Goal: Register for event/course: Register for event/course

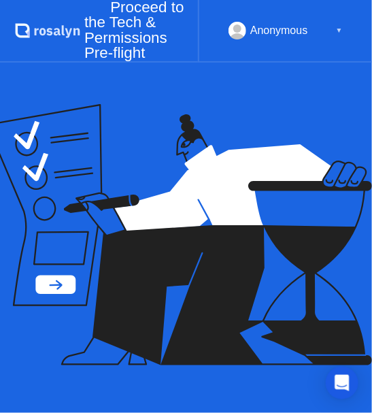
click at [327, 99] on div "[DATE] Welcome to [PERSON_NAME] Exam L1 Braze Certified Practitioner (5C0-C4A) …" at bounding box center [186, 238] width 372 height 350
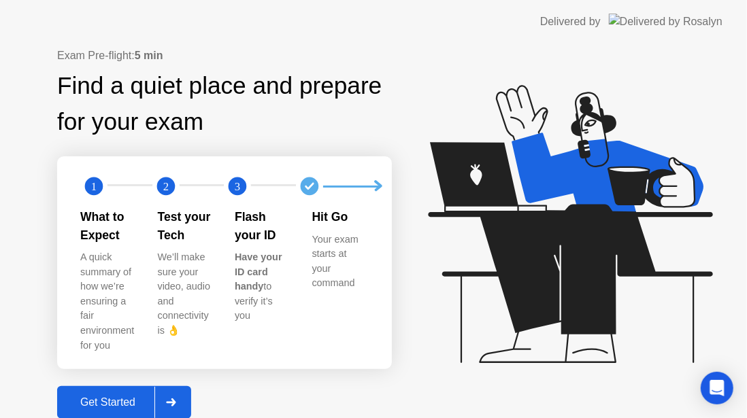
click at [89, 397] on div "Get Started" at bounding box center [107, 403] width 93 height 12
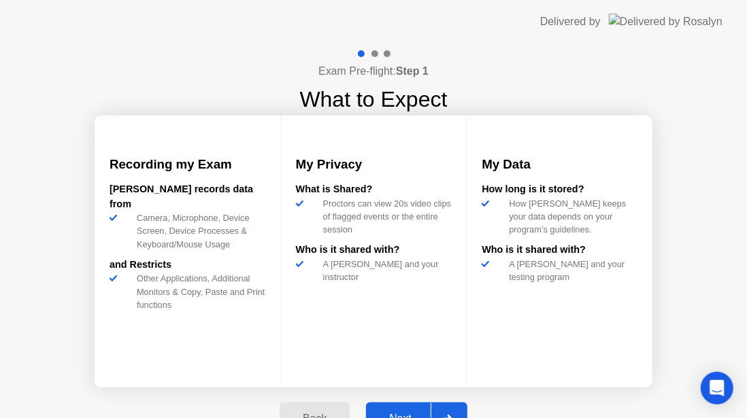
click at [404, 413] on div "Next" at bounding box center [400, 419] width 61 height 12
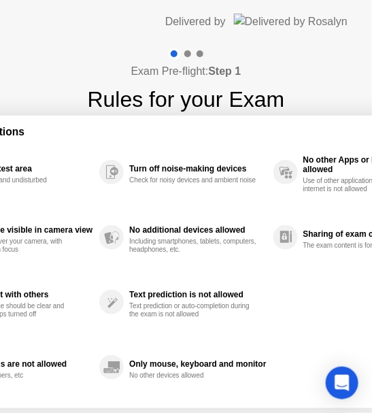
click at [272, 313] on div "Text prediction is not allowed Text prediction or auto-completion during the ex…" at bounding box center [185, 302] width 173 height 65
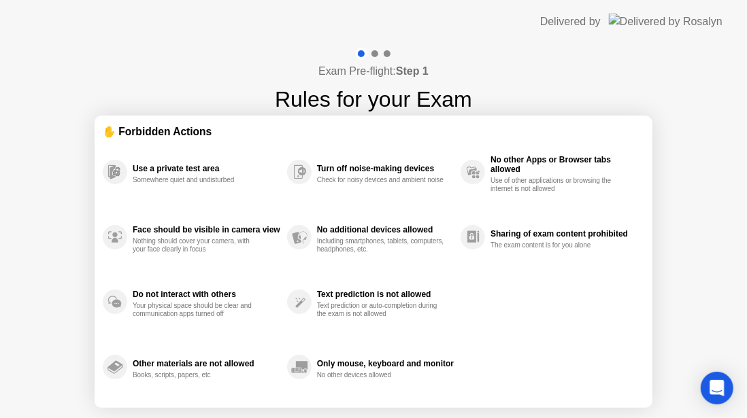
click at [354, 65] on h4 "Exam Pre-flight: Step 1" at bounding box center [373, 71] width 110 height 16
click at [239, 270] on div "Do not interact with others Your physical space should be clear and communicati…" at bounding box center [195, 302] width 184 height 65
click at [199, 165] on div "Use a private test area" at bounding box center [207, 169] width 148 height 10
click at [618, 364] on div "Use a private test area Somewhere quiet and undisturbed Face should be visible …" at bounding box center [373, 269] width 541 height 260
click at [477, 245] on circle at bounding box center [472, 237] width 24 height 24
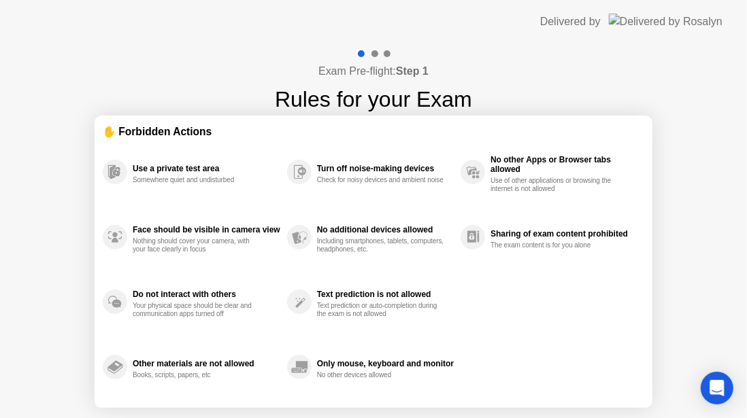
click at [182, 188] on div "Use a private test area Somewhere quiet and undisturbed" at bounding box center [195, 171] width 184 height 65
click at [382, 58] on div at bounding box center [373, 54] width 39 height 12
click at [557, 241] on div "The exam content is for you alone" at bounding box center [554, 245] width 129 height 8
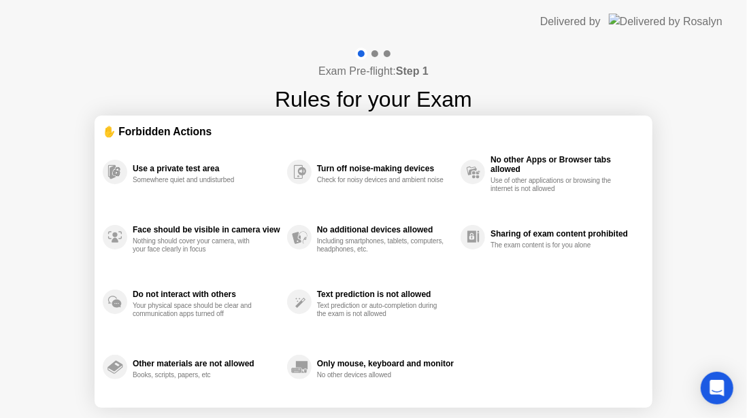
click at [357, 337] on div "Only mouse, keyboard and monitor No other devices allowed" at bounding box center [373, 367] width 173 height 65
click at [485, 380] on div "Use a private test area Somewhere quiet and undisturbed Face should be visible …" at bounding box center [373, 269] width 541 height 260
click at [110, 177] on icon at bounding box center [112, 173] width 5 height 12
click at [134, 108] on div "Exam Pre-flight: Step 1 Rules for your Exam ✋ Forbidden Actions Use a private t…" at bounding box center [373, 259] width 747 height 431
click at [371, 54] on div at bounding box center [374, 53] width 7 height 7
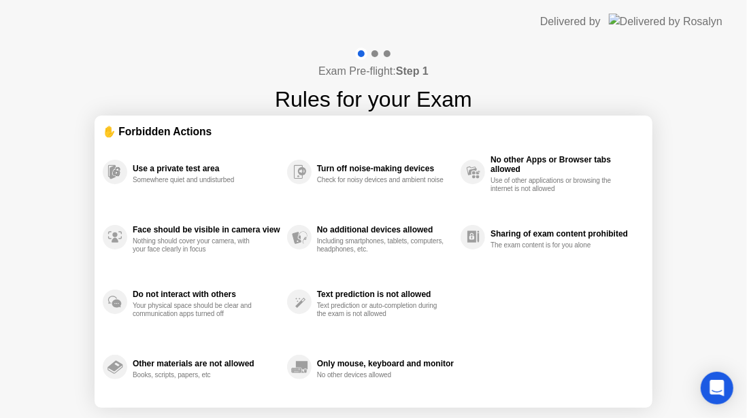
click at [373, 53] on div at bounding box center [374, 53] width 7 height 7
click at [388, 53] on div at bounding box center [387, 53] width 7 height 7
click at [411, 74] on b "Step 1" at bounding box center [412, 71] width 33 height 12
click at [684, 21] on img at bounding box center [666, 22] width 114 height 16
click at [718, 390] on icon "Open Intercom Messenger" at bounding box center [717, 389] width 16 height 18
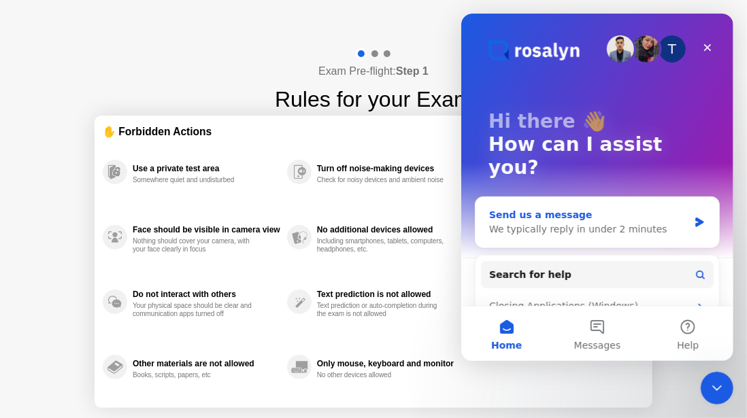
scroll to position [105, 0]
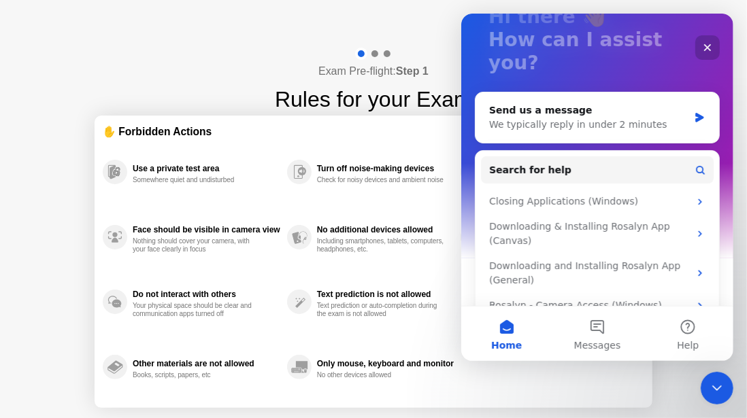
click at [705, 45] on icon "Close" at bounding box center [706, 47] width 7 height 7
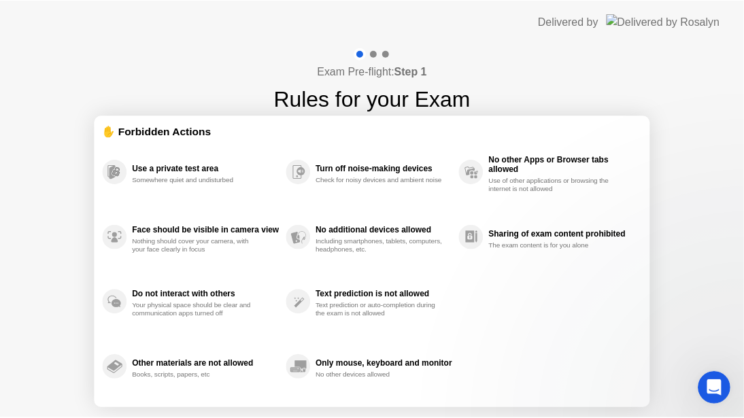
scroll to position [0, 0]
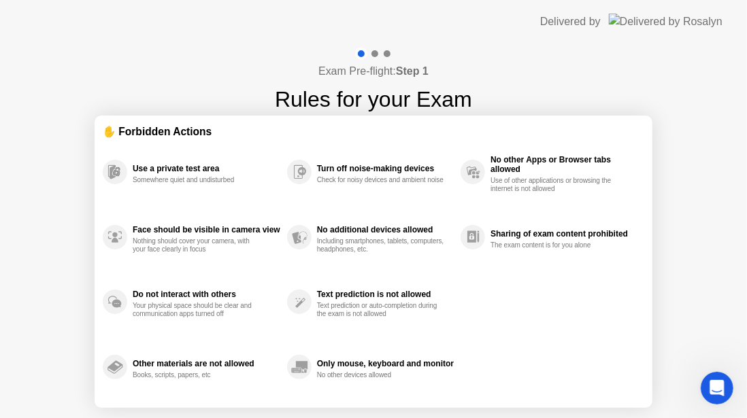
click at [433, 228] on div "No additional devices allowed" at bounding box center [385, 230] width 137 height 10
click at [114, 171] on icon at bounding box center [116, 173] width 7 height 6
click at [496, 249] on div "The exam content is for you alone" at bounding box center [554, 245] width 129 height 8
click at [567, 409] on div "Exam Pre-flight: Step 1 Rules for your Exam ✋ Forbidden Actions Use a private t…" at bounding box center [373, 259] width 747 height 431
